Goal: Communication & Community: Answer question/provide support

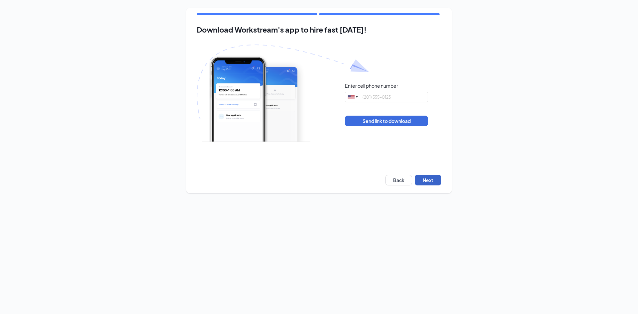
click at [437, 178] on button "Next" at bounding box center [428, 180] width 27 height 11
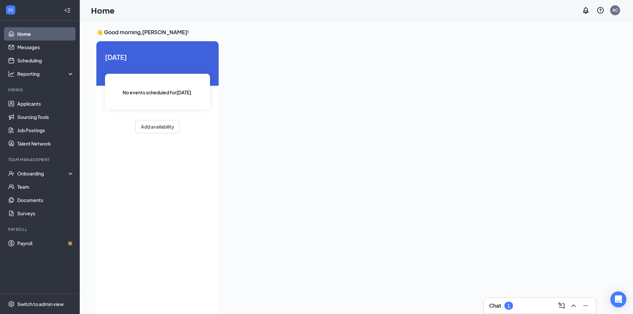
click at [524, 306] on div "Chat 1" at bounding box center [540, 305] width 102 height 11
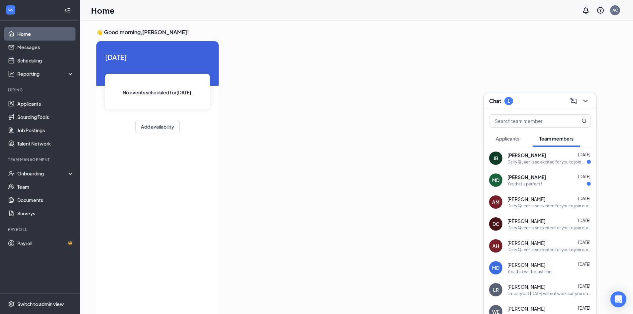
click at [523, 157] on span "Jazmyn Bilbrey" at bounding box center [526, 155] width 39 height 7
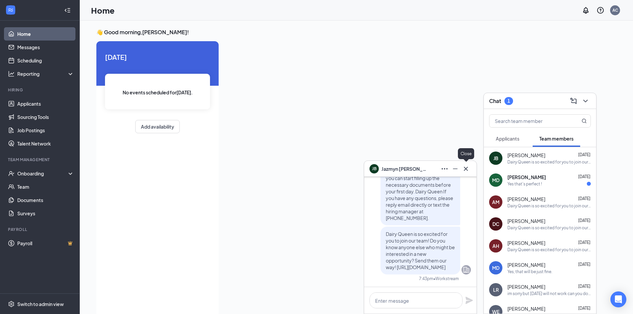
click at [468, 169] on icon "Cross" at bounding box center [466, 169] width 8 height 8
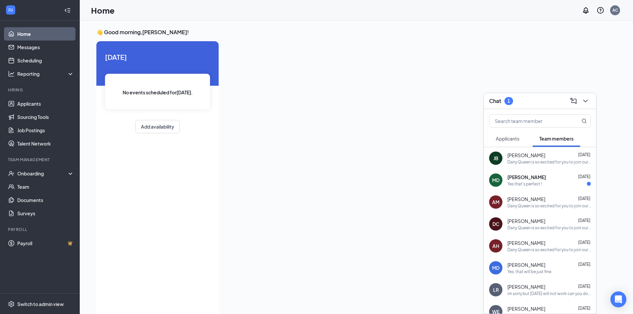
click at [537, 189] on div "MD Maya Daggett Aug 25 Yes that's perfect !" at bounding box center [540, 180] width 112 height 22
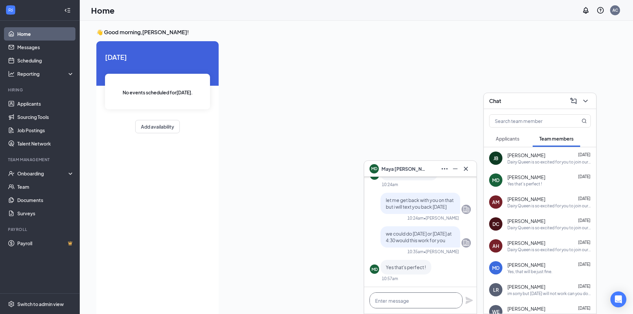
click at [423, 301] on textarea at bounding box center [416, 300] width 93 height 16
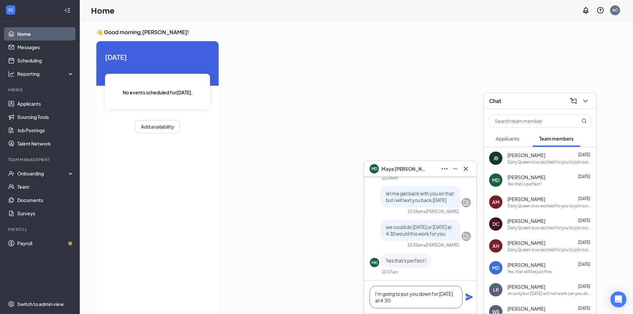
type textarea "I'm going to put you down for Thursday at 4:30"
click at [472, 295] on icon "Plane" at bounding box center [469, 297] width 8 height 8
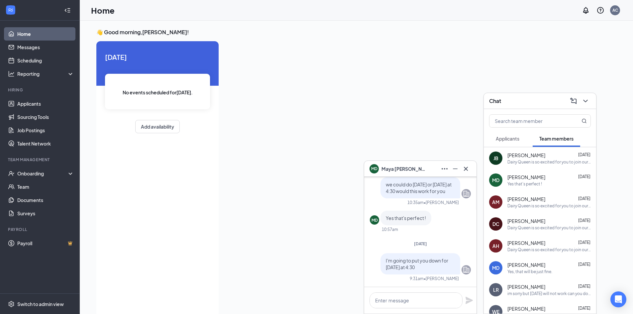
scroll to position [0, 0]
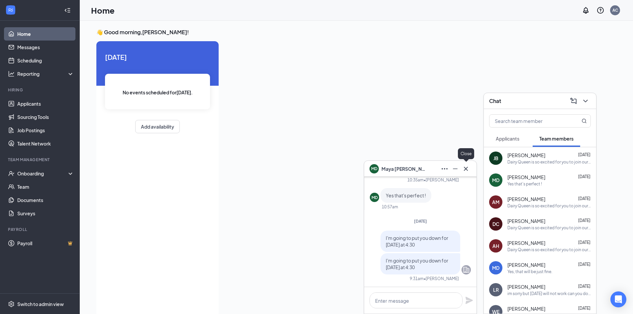
click at [464, 167] on icon "Cross" at bounding box center [466, 169] width 4 height 4
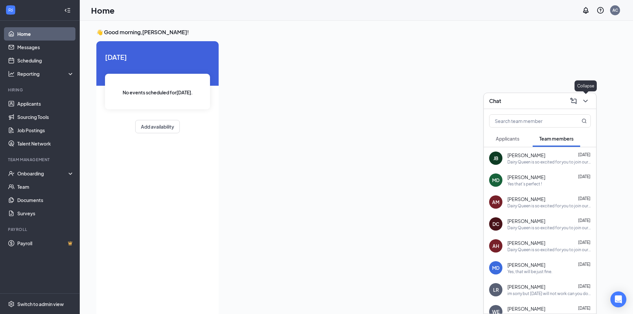
click at [588, 100] on icon "ChevronDown" at bounding box center [586, 101] width 8 height 8
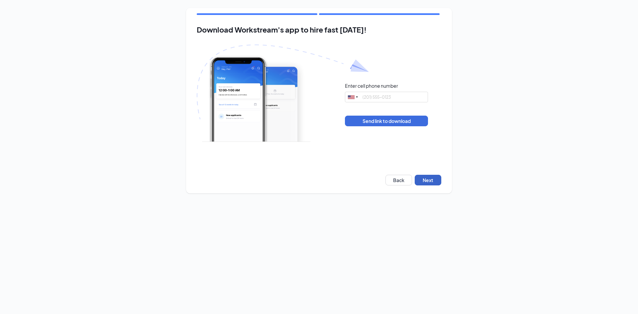
click at [439, 177] on button "Next" at bounding box center [428, 180] width 27 height 11
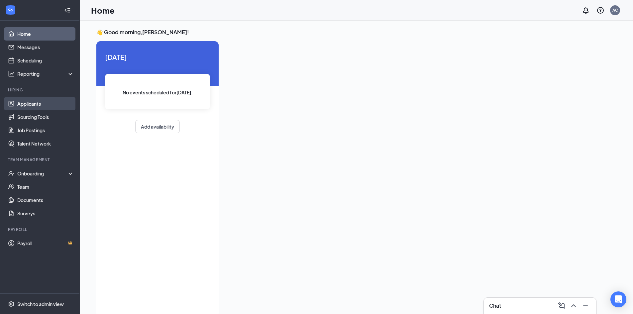
click at [19, 101] on link "Applicants" at bounding box center [45, 103] width 57 height 13
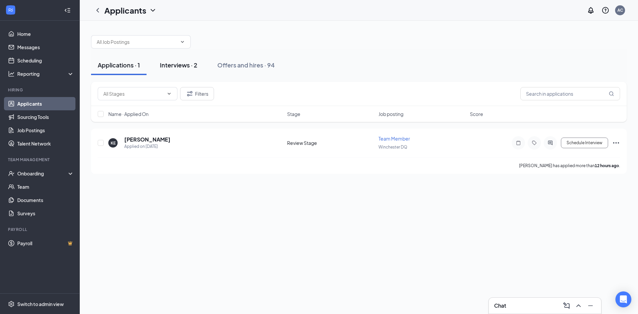
click at [186, 71] on button "Interviews · 2" at bounding box center [178, 65] width 51 height 20
